Goal: Transaction & Acquisition: Purchase product/service

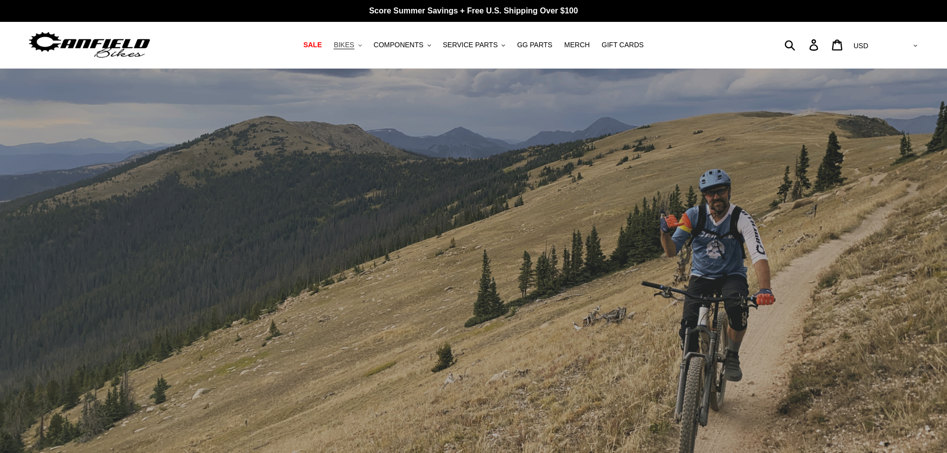
click at [353, 46] on span "BIKES" at bounding box center [343, 45] width 20 height 8
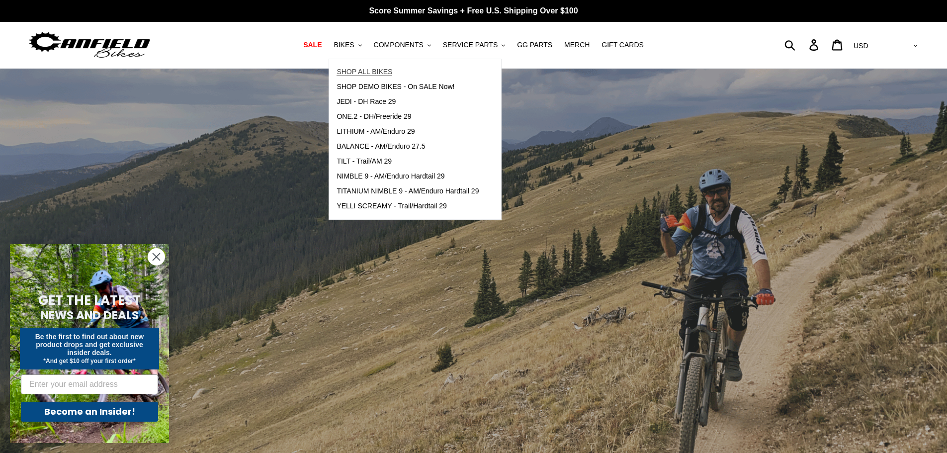
click at [415, 73] on link "SHOP ALL BIKES" at bounding box center [407, 72] width 157 height 15
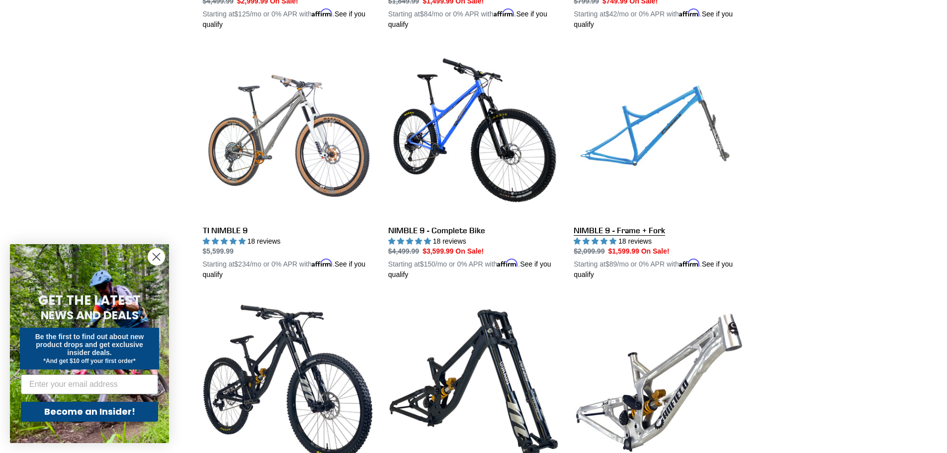
scroll to position [994, 0]
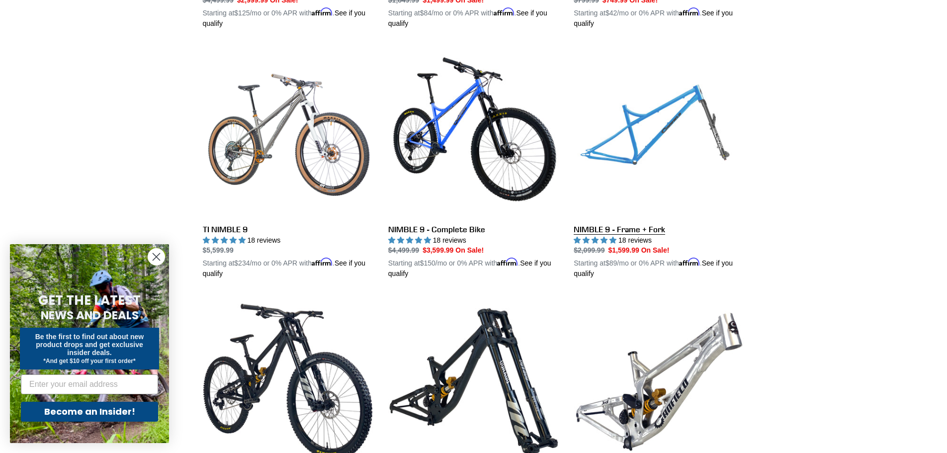
click at [659, 140] on link "NIMBLE 9 - Frame + Fork" at bounding box center [658, 162] width 170 height 233
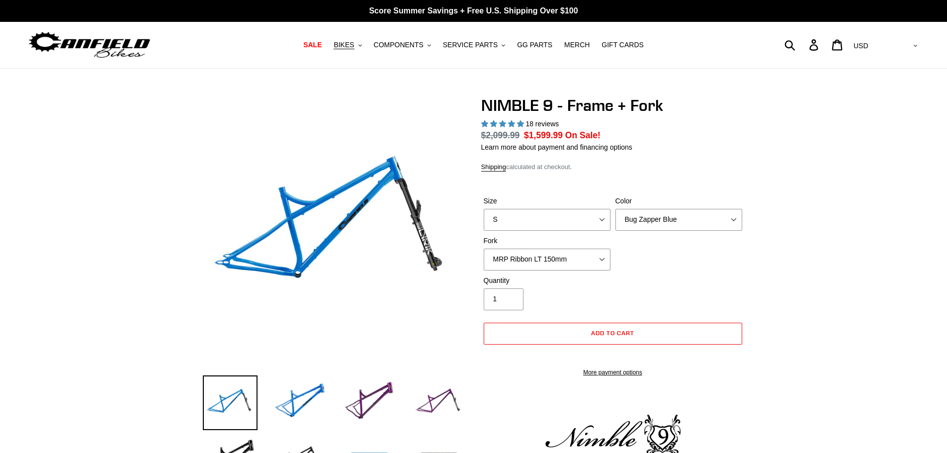
select select "highest-rating"
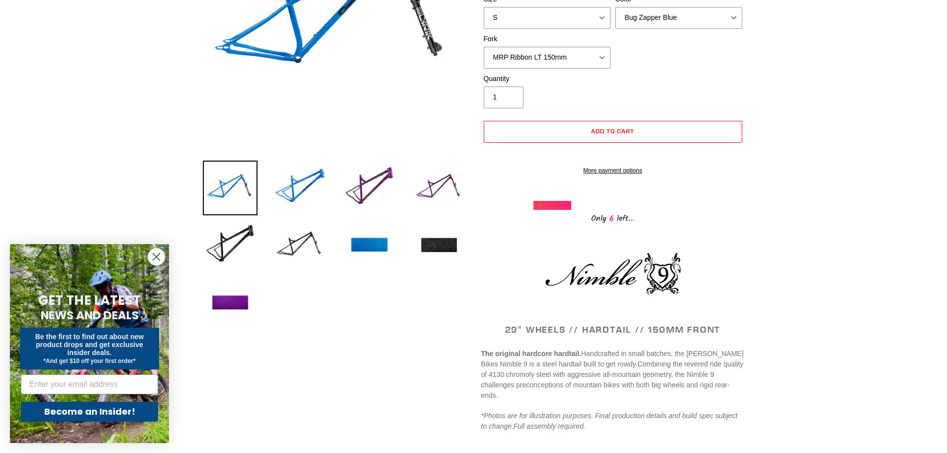
scroll to position [99, 0]
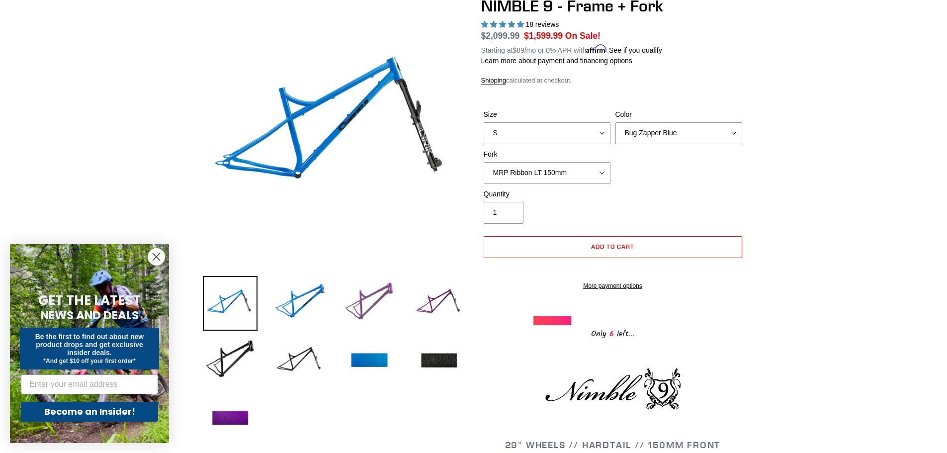
click at [364, 300] on img at bounding box center [369, 303] width 55 height 55
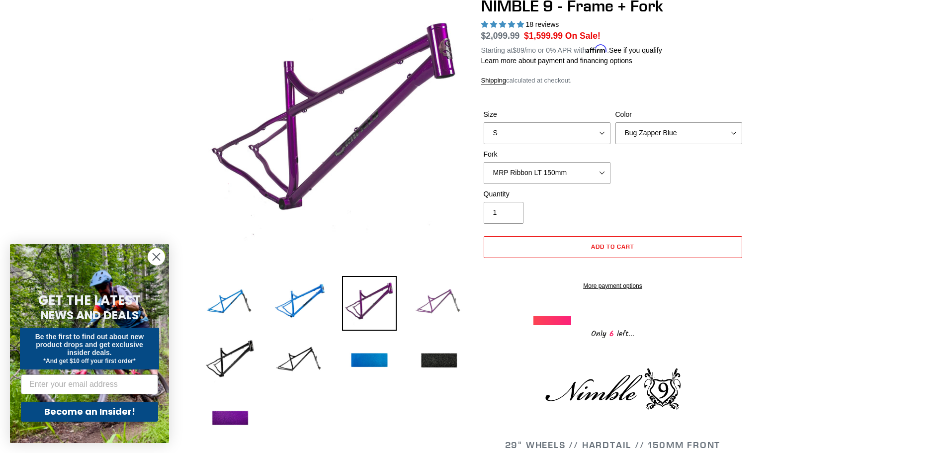
click at [437, 296] on img at bounding box center [438, 303] width 55 height 55
